Goal: Information Seeking & Learning: Learn about a topic

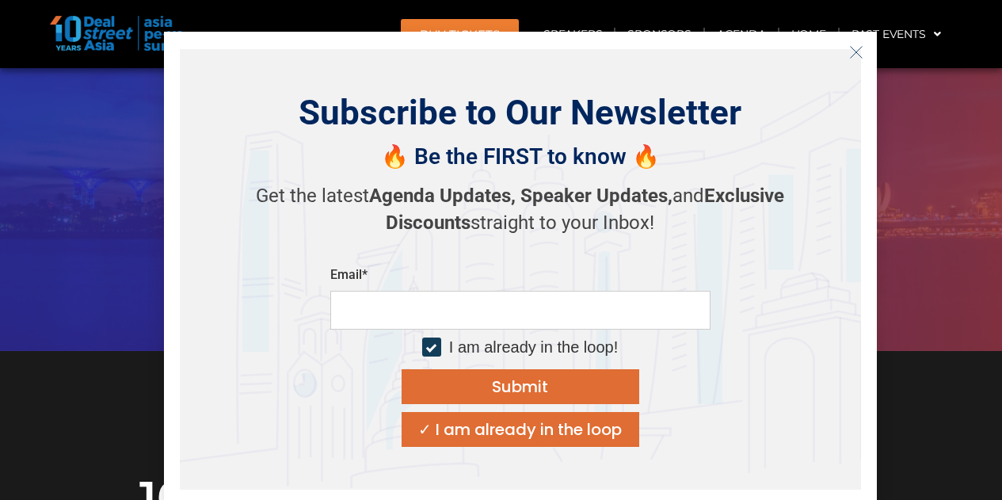
scroll to position [317, 0]
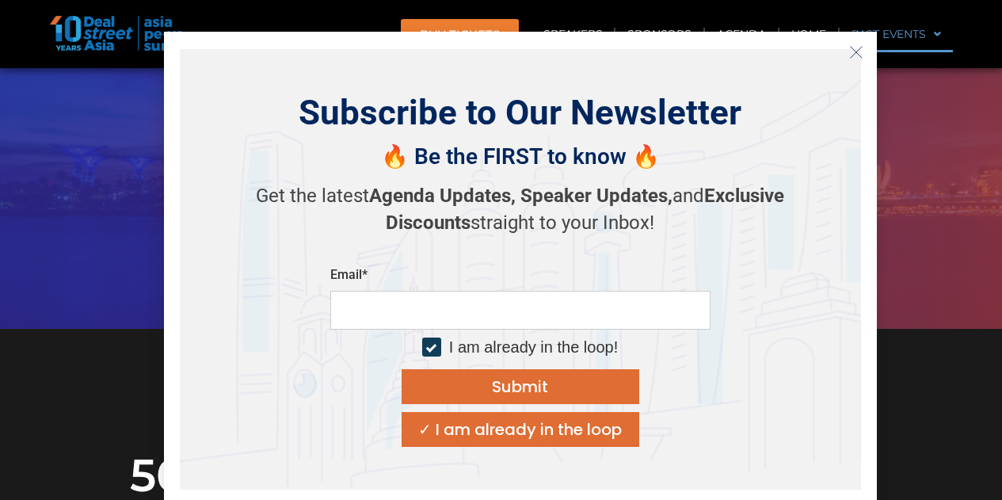
click at [856, 48] on icon "Close" at bounding box center [856, 52] width 14 height 14
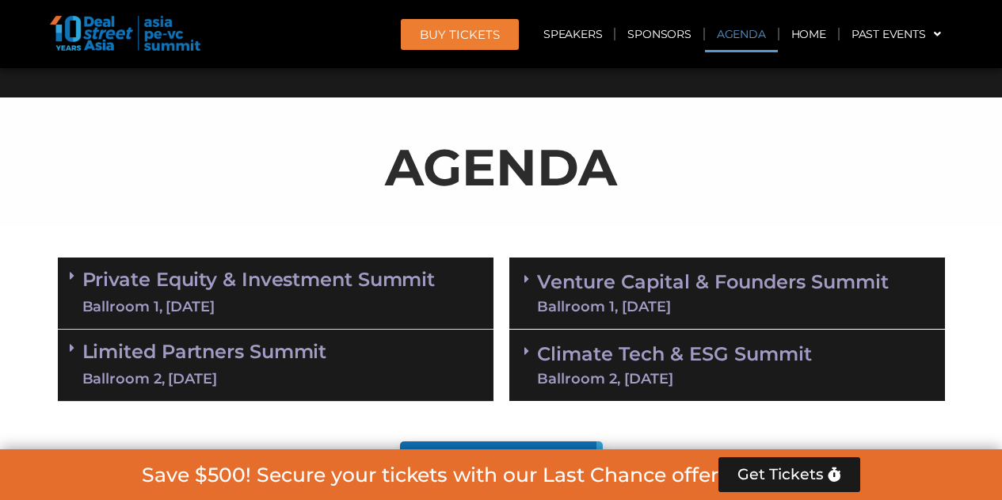
scroll to position [1109, 0]
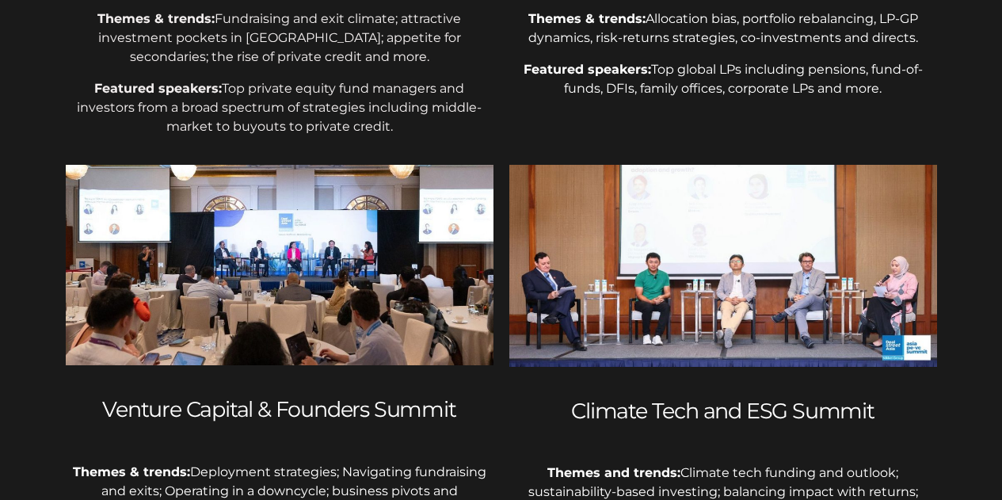
scroll to position [1030, 0]
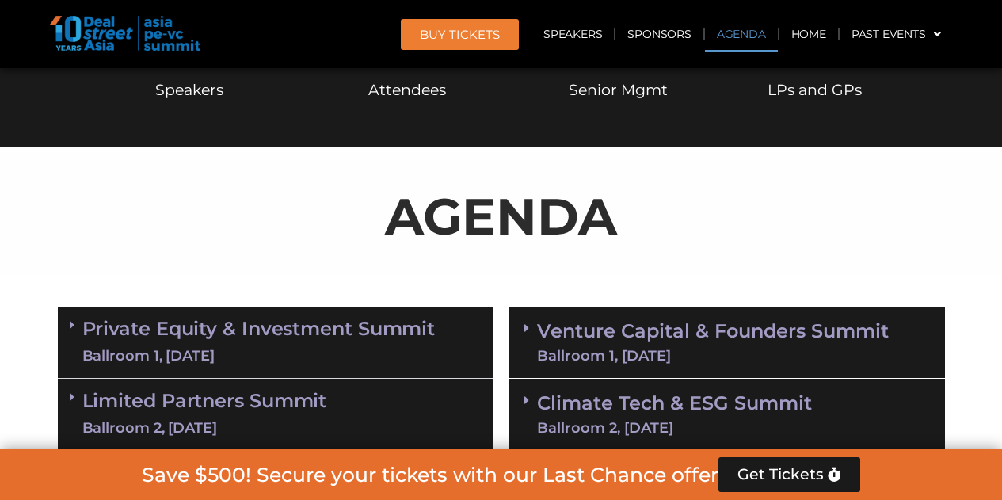
scroll to position [792, 0]
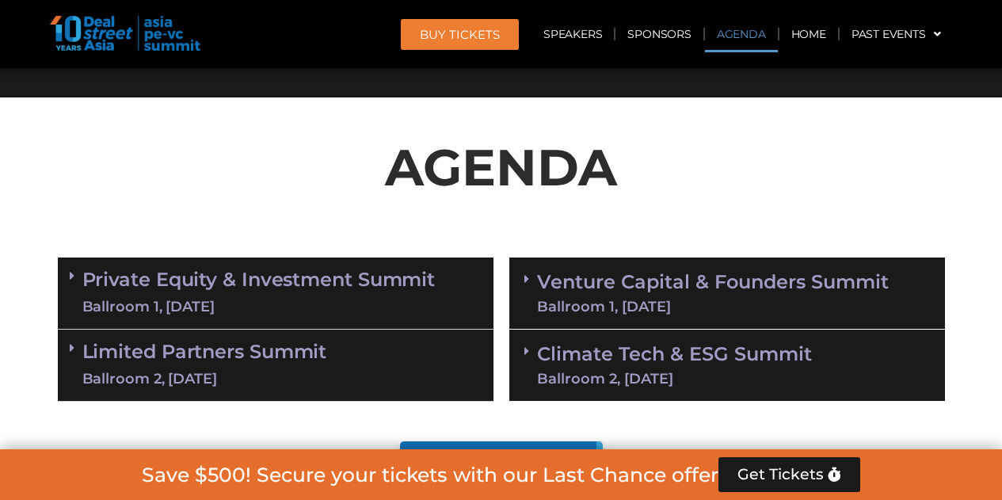
click at [216, 309] on div "Ballroom 1, [DATE]" at bounding box center [258, 307] width 353 height 20
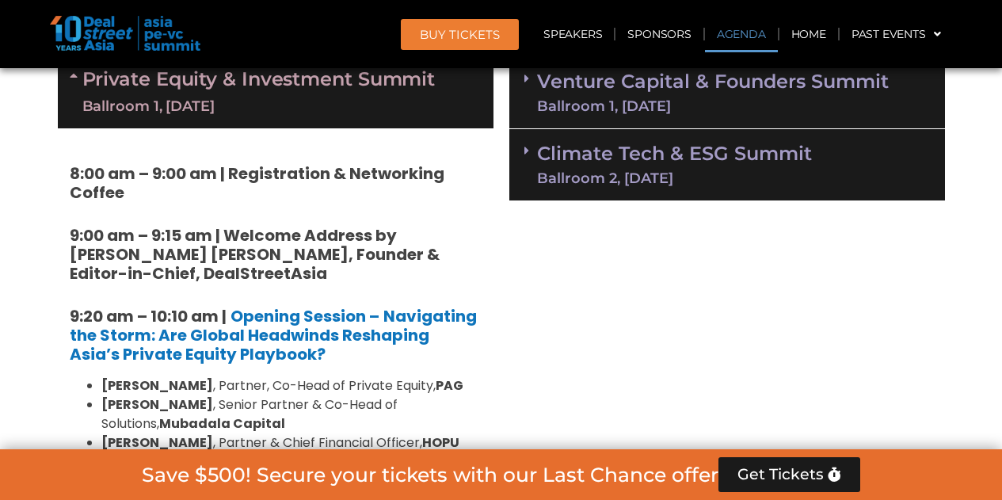
scroll to position [871, 0]
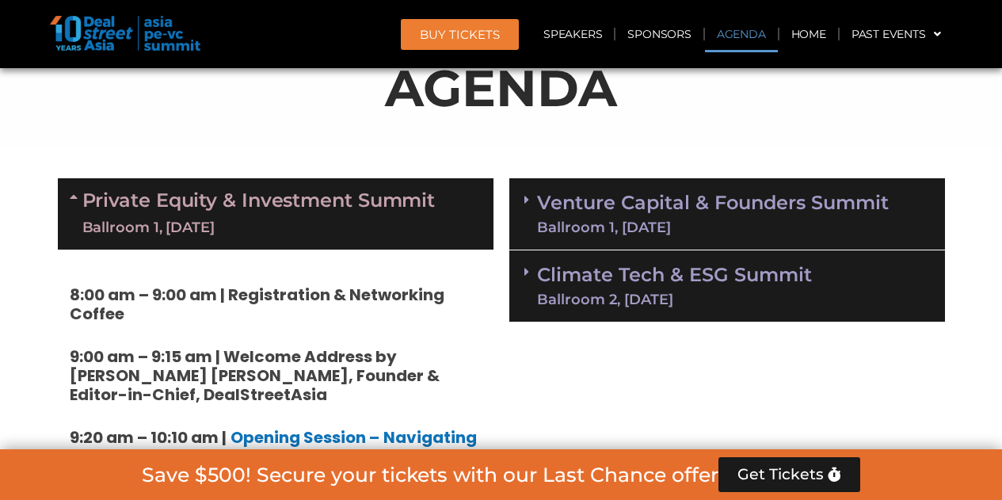
click at [371, 235] on div "Ballroom 1, [DATE]" at bounding box center [258, 228] width 353 height 20
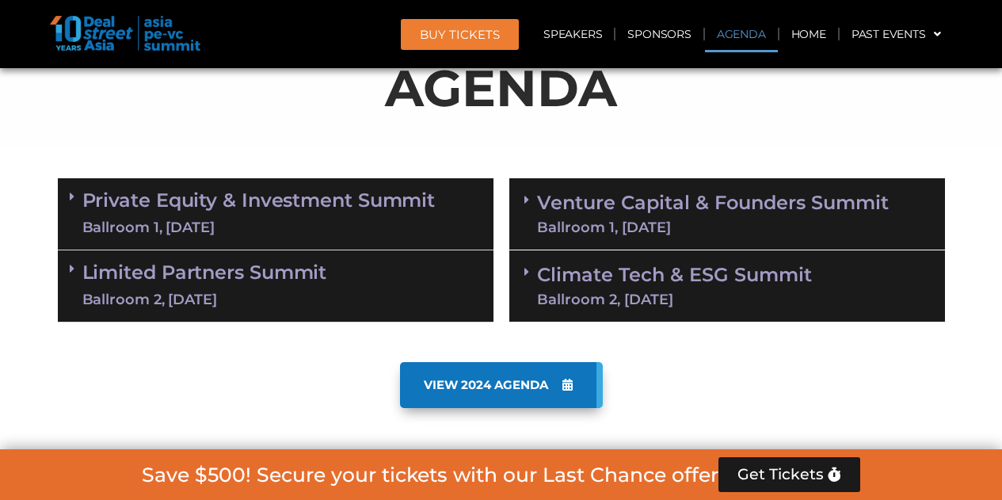
click at [365, 254] on div "Limited Partners Summit Ballroom 2, 10 Sept" at bounding box center [276, 286] width 436 height 72
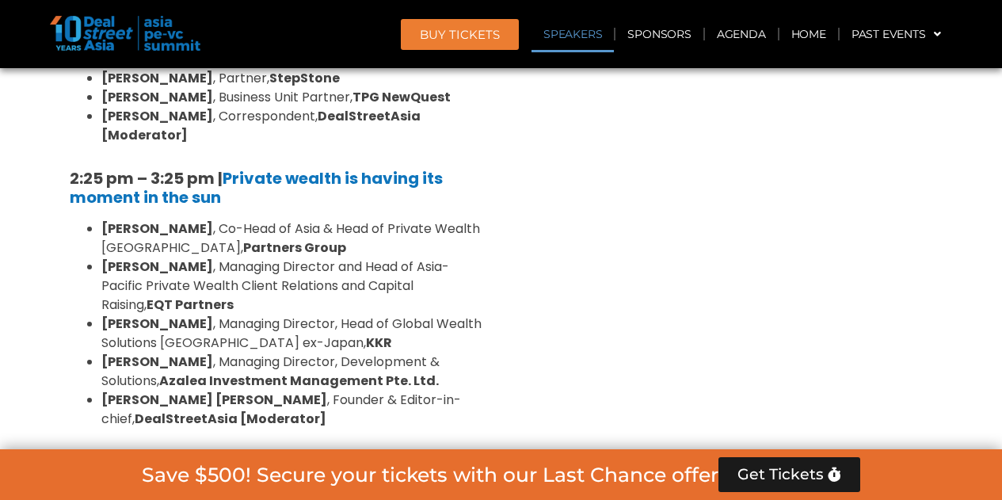
scroll to position [1822, 0]
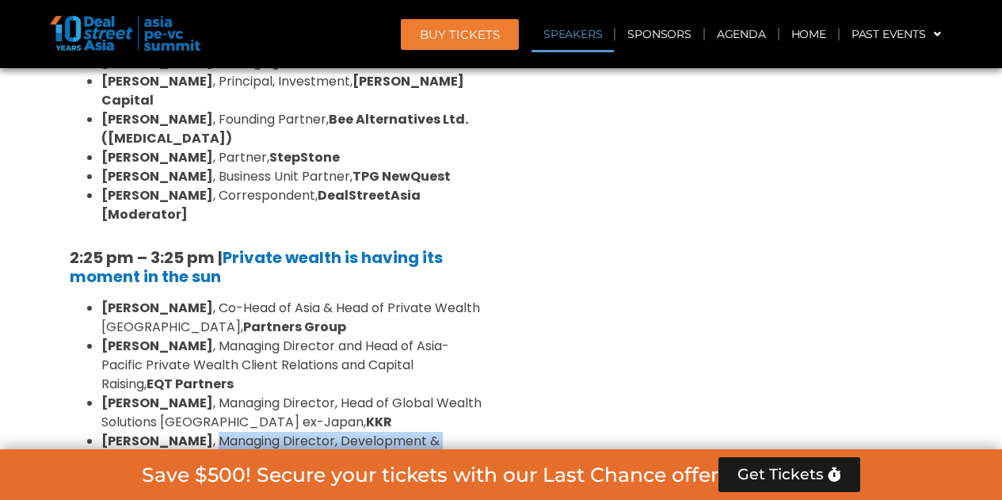
drag, startPoint x: 174, startPoint y: 322, endPoint x: 453, endPoint y: 327, distance: 278.9
click at [453, 432] on li "Emma Ooi , Managing Director, Development & Solutions, Azalea Investment Manage…" at bounding box center [291, 451] width 380 height 38
copy li "Managing Director, Development & Solutions"
click at [102, 432] on strong "[PERSON_NAME]" at bounding box center [157, 441] width 112 height 18
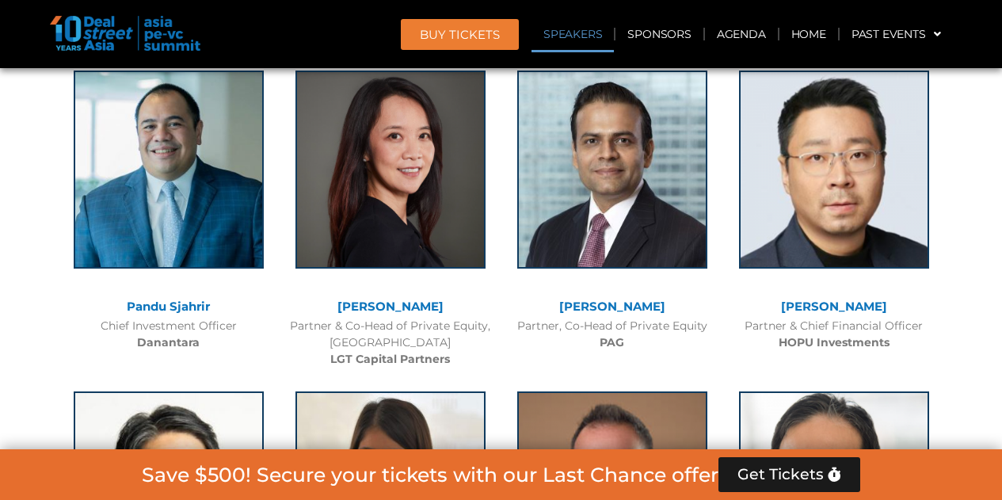
scroll to position [3406, 0]
